Goal: Task Accomplishment & Management: Use online tool/utility

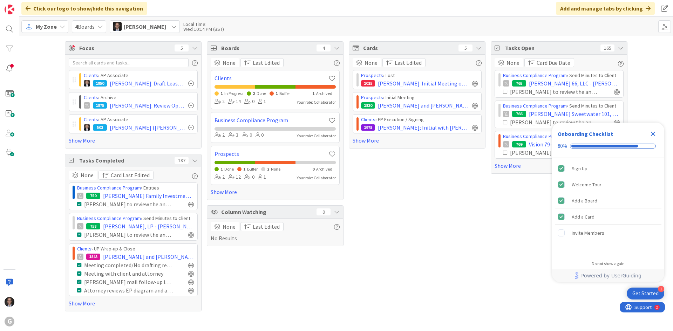
click at [36, 26] on span "My Zone" at bounding box center [46, 26] width 21 height 8
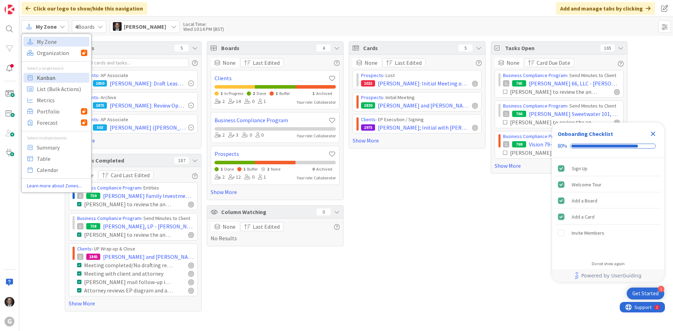
click at [48, 81] on span "Kanban" at bounding box center [62, 78] width 50 height 11
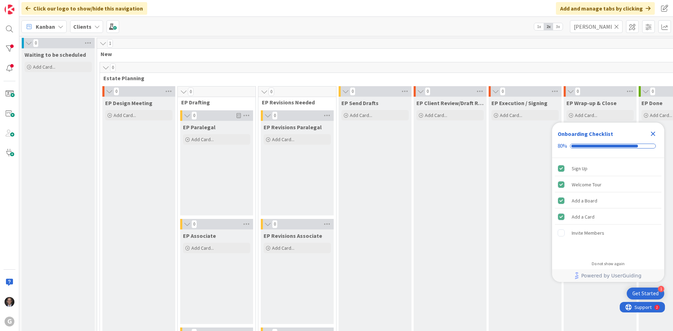
click at [617, 27] on icon at bounding box center [616, 26] width 5 height 6
click at [602, 28] on input "text" at bounding box center [596, 26] width 53 height 13
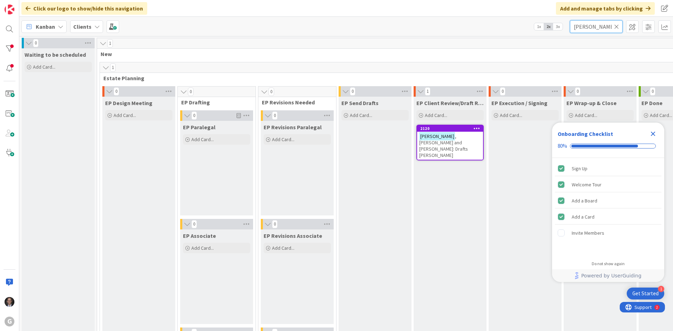
type input "Chrestensen"
click at [460, 139] on span ", Paul and Martha: Drafts Joel Bobby" at bounding box center [443, 145] width 49 height 25
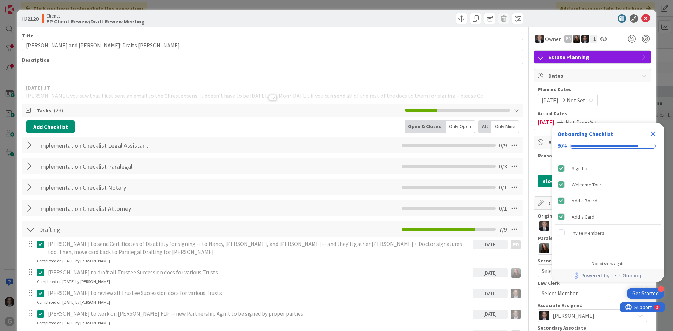
click at [655, 132] on icon "Close Checklist" at bounding box center [653, 134] width 5 height 5
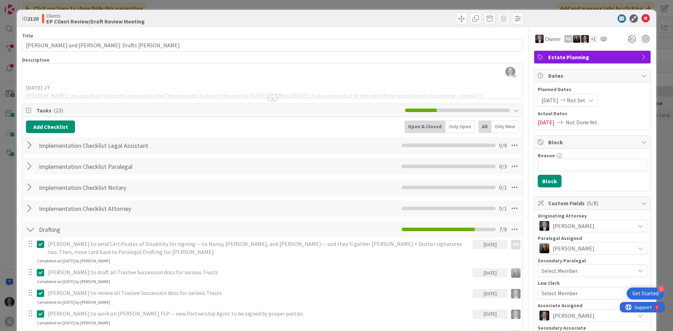
click at [269, 97] on div at bounding box center [273, 98] width 8 height 6
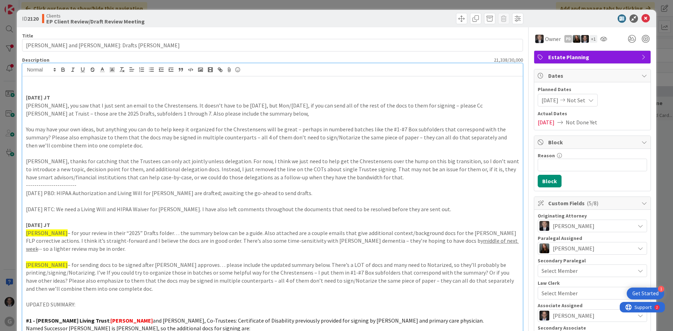
click at [39, 84] on p at bounding box center [272, 82] width 493 height 8
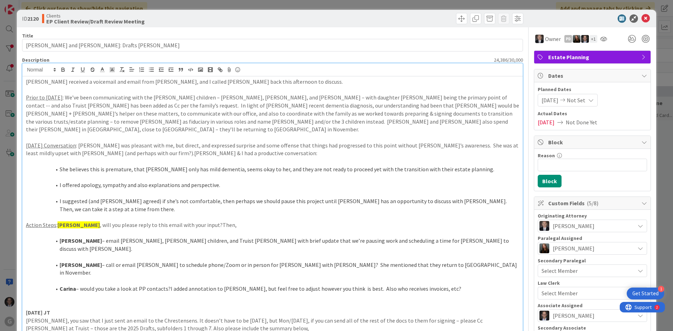
click at [26, 81] on p "Cindy received a voicemail and email from Martha Chrestensen, and I called Mart…" at bounding box center [272, 82] width 493 height 8
drag, startPoint x: 26, startPoint y: 81, endPoint x: 57, endPoint y: 82, distance: 30.8
click at [57, 82] on p "10.15.2025 JT - Cindy received a voicemail and email from Martha Chrestensen, a…" at bounding box center [272, 82] width 493 height 8
click at [62, 70] on icon "button" at bounding box center [63, 71] width 3 height 2
drag, startPoint x: 61, startPoint y: 93, endPoint x: 68, endPoint y: 89, distance: 8.0
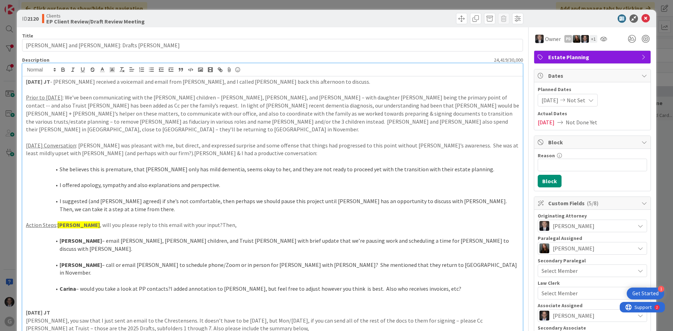
click at [61, 93] on p at bounding box center [272, 90] width 493 height 8
click at [69, 88] on p at bounding box center [272, 90] width 493 height 8
click at [60, 165] on li "She believes this is premature, that Paul only has mild dementia, seems okay to…" at bounding box center [276, 169] width 485 height 8
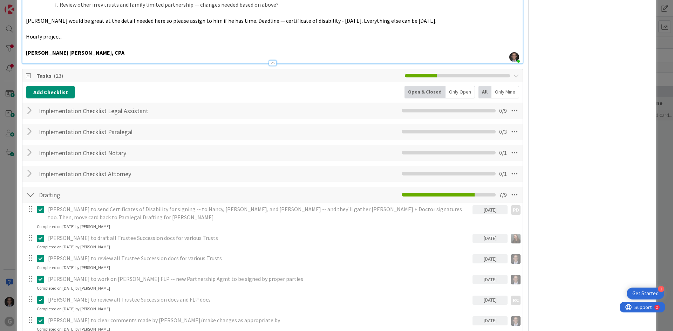
scroll to position [1647, 0]
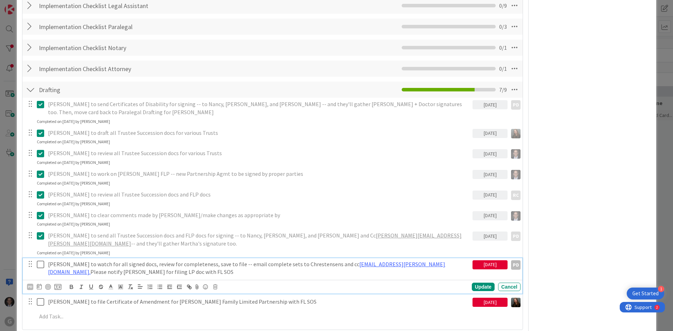
click at [264, 260] on p "Paul to watch for all signed docs, review for completeness, save to file -- ema…" at bounding box center [259, 268] width 422 height 16
click at [40, 284] on icon at bounding box center [39, 287] width 5 height 6
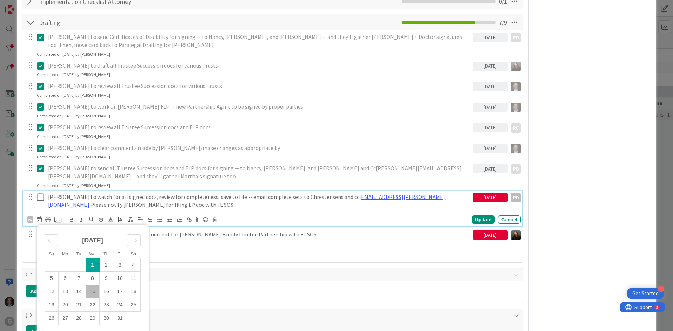
scroll to position [1717, 0]
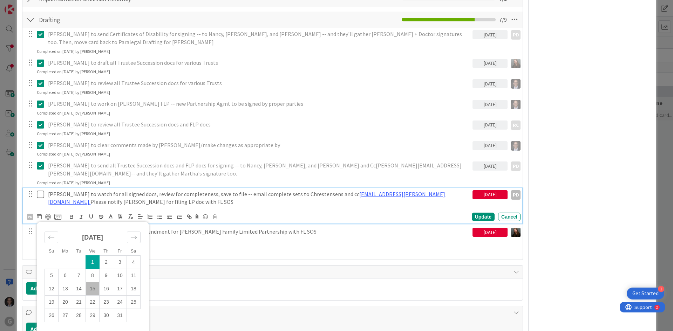
click at [482, 213] on div "Update" at bounding box center [483, 217] width 23 height 8
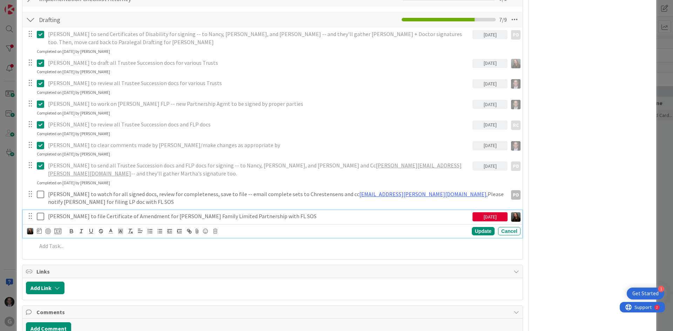
click at [154, 212] on p "Amanda to file Certificate of Amendment for Chrestensen Family Limited Partners…" at bounding box center [259, 216] width 422 height 8
click at [38, 228] on icon at bounding box center [39, 231] width 5 height 6
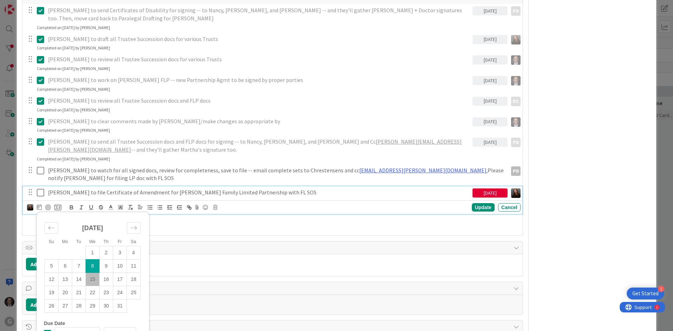
scroll to position [1752, 0]
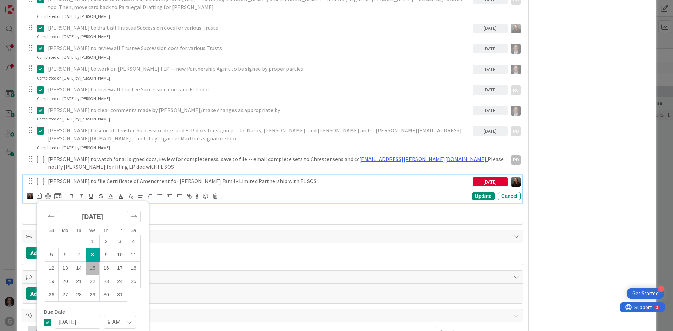
click at [46, 318] on icon at bounding box center [47, 322] width 7 height 8
click at [213, 139] on div "Paul to send Certificates of Disability for signing -- to Nancy, Carol, and Mic…" at bounding box center [272, 106] width 493 height 227
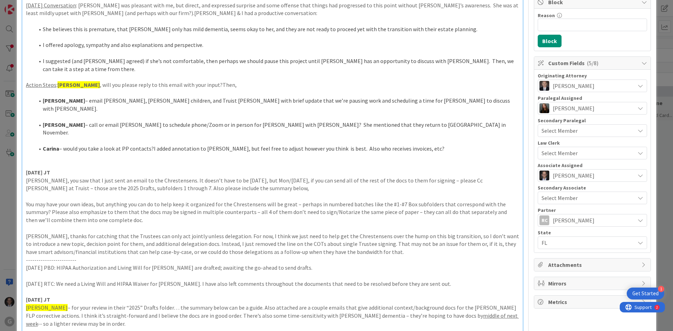
scroll to position [0, 0]
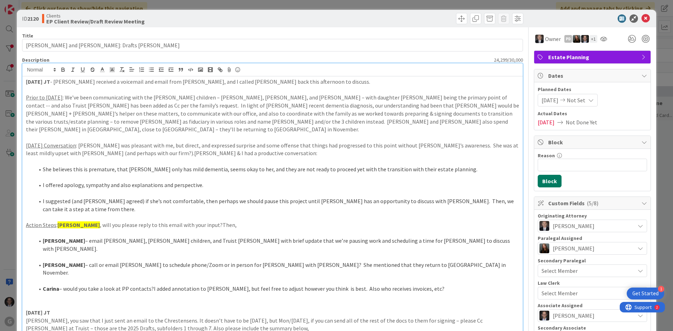
click at [540, 184] on button "Block" at bounding box center [550, 181] width 24 height 13
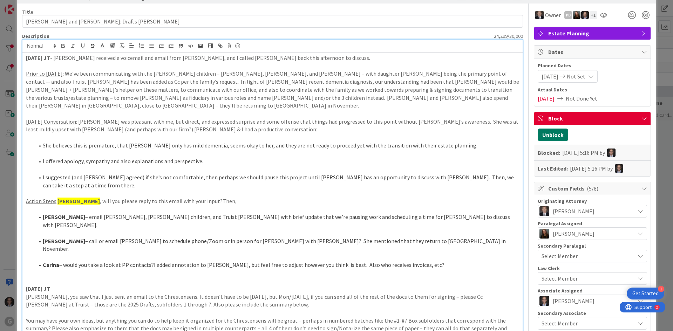
scroll to position [35, 0]
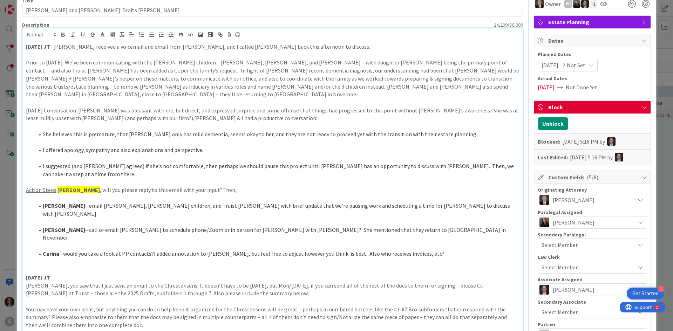
click at [641, 106] on icon at bounding box center [644, 107] width 6 height 6
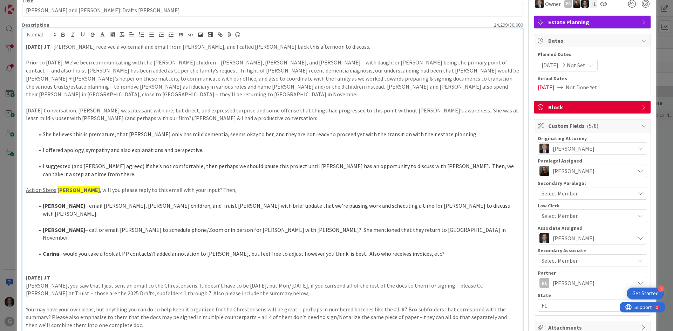
click at [641, 106] on icon at bounding box center [644, 107] width 6 height 6
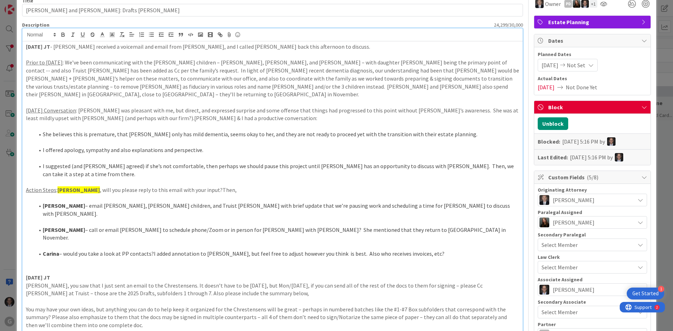
click at [551, 109] on span "Block" at bounding box center [593, 107] width 90 height 8
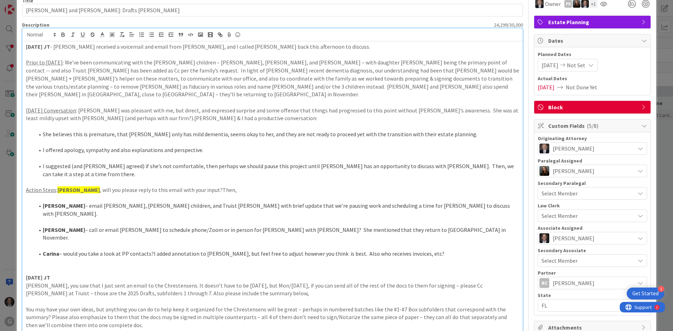
click at [641, 107] on icon at bounding box center [644, 107] width 6 height 6
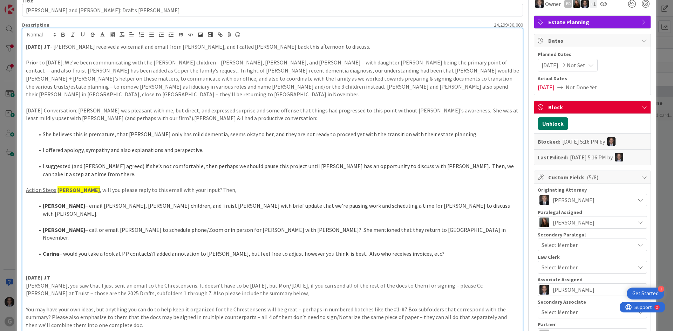
click at [549, 125] on button "Unblock" at bounding box center [553, 123] width 30 height 13
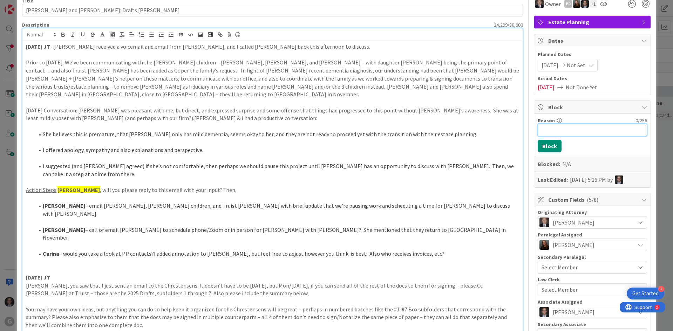
click at [542, 131] on input "Reason" at bounding box center [592, 130] width 109 height 13
type input "Martha is not comfortable, expressed surprise, wants to PAUSE until she and Bra…"
click at [540, 145] on button "Block" at bounding box center [550, 146] width 24 height 13
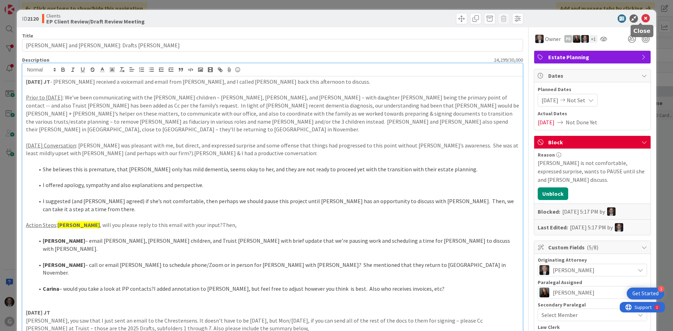
click at [641, 18] on icon at bounding box center [645, 18] width 8 height 8
